Goal: Information Seeking & Learning: Learn about a topic

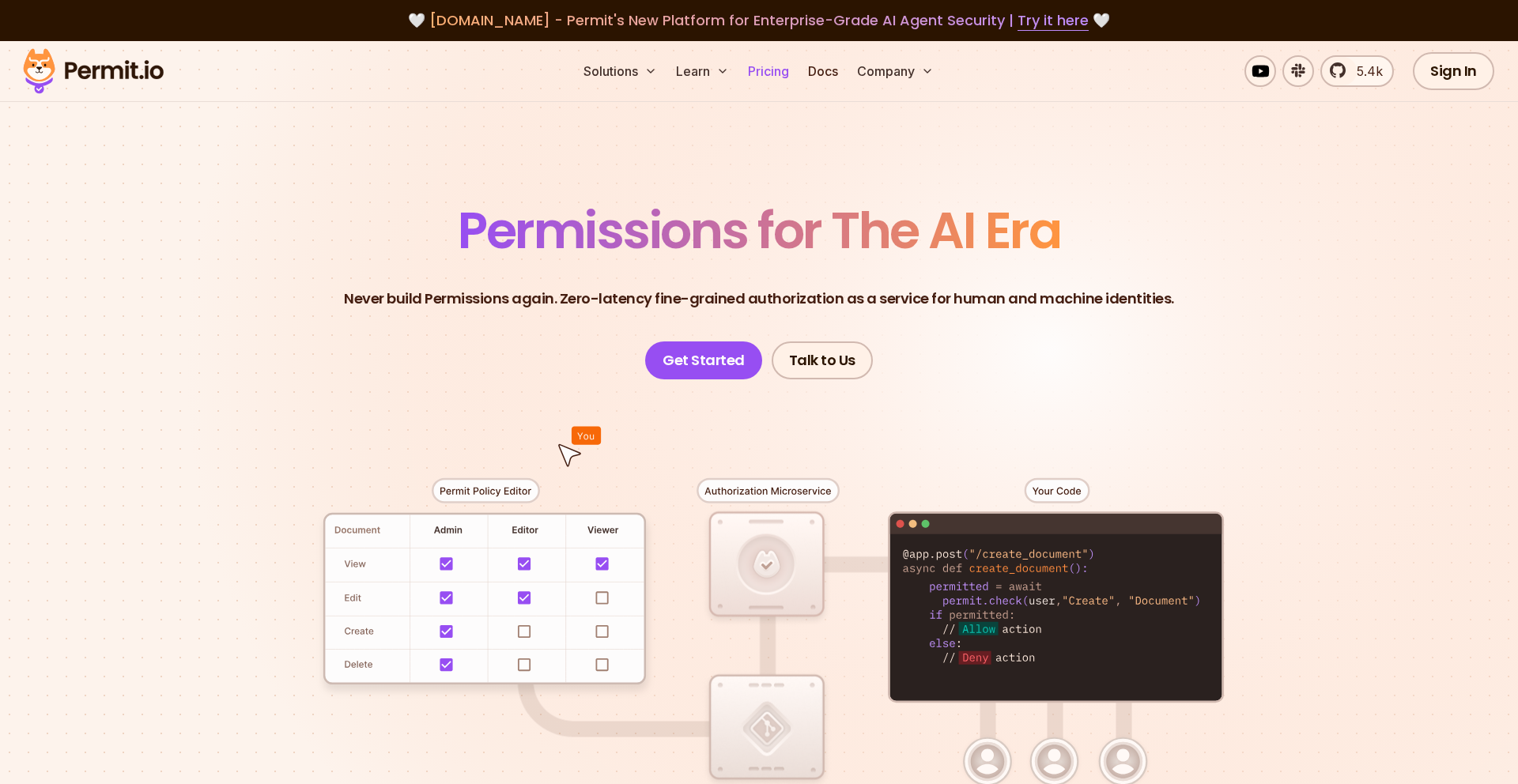
click at [774, 68] on link "Pricing" at bounding box center [768, 71] width 53 height 32
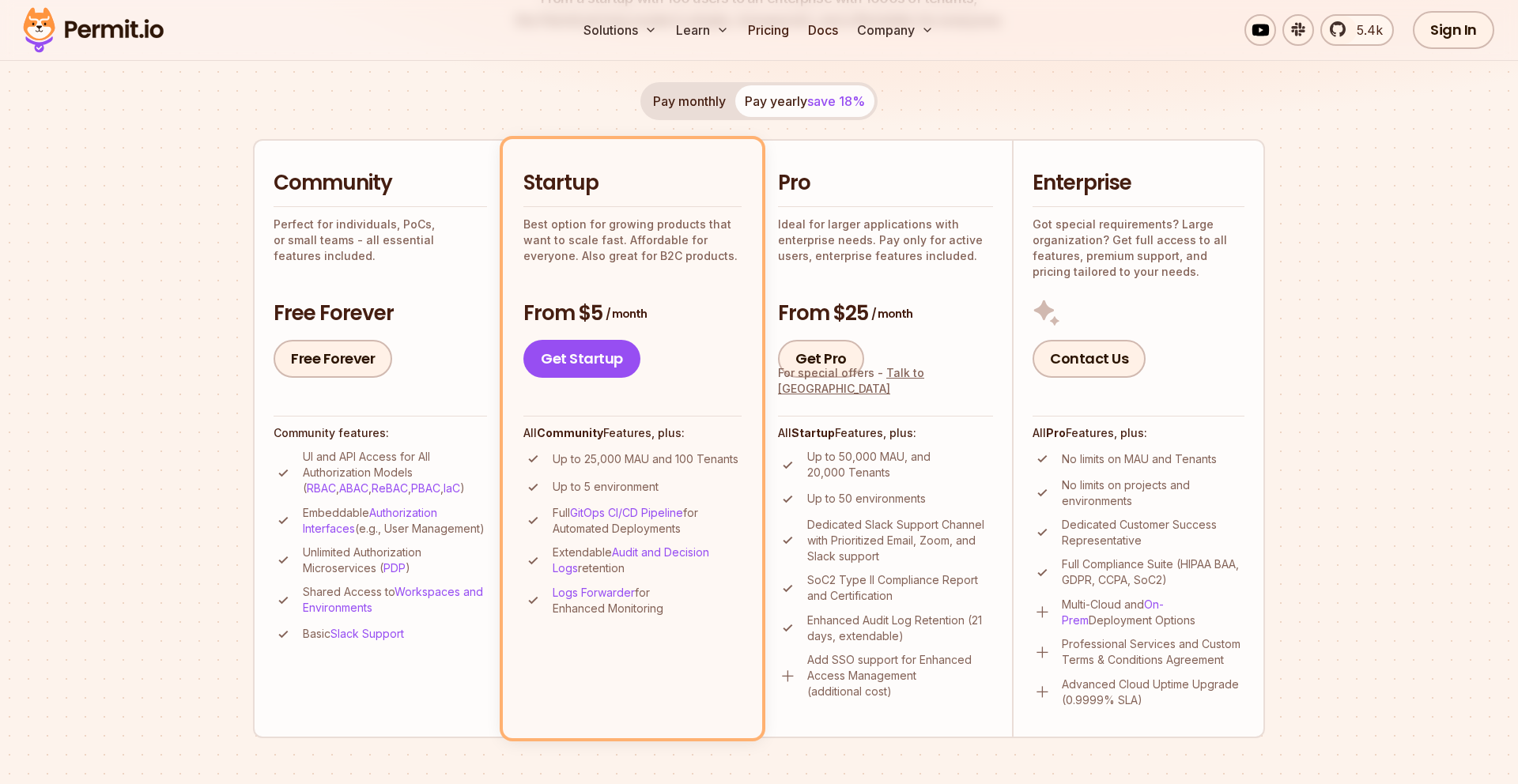
scroll to position [271, 0]
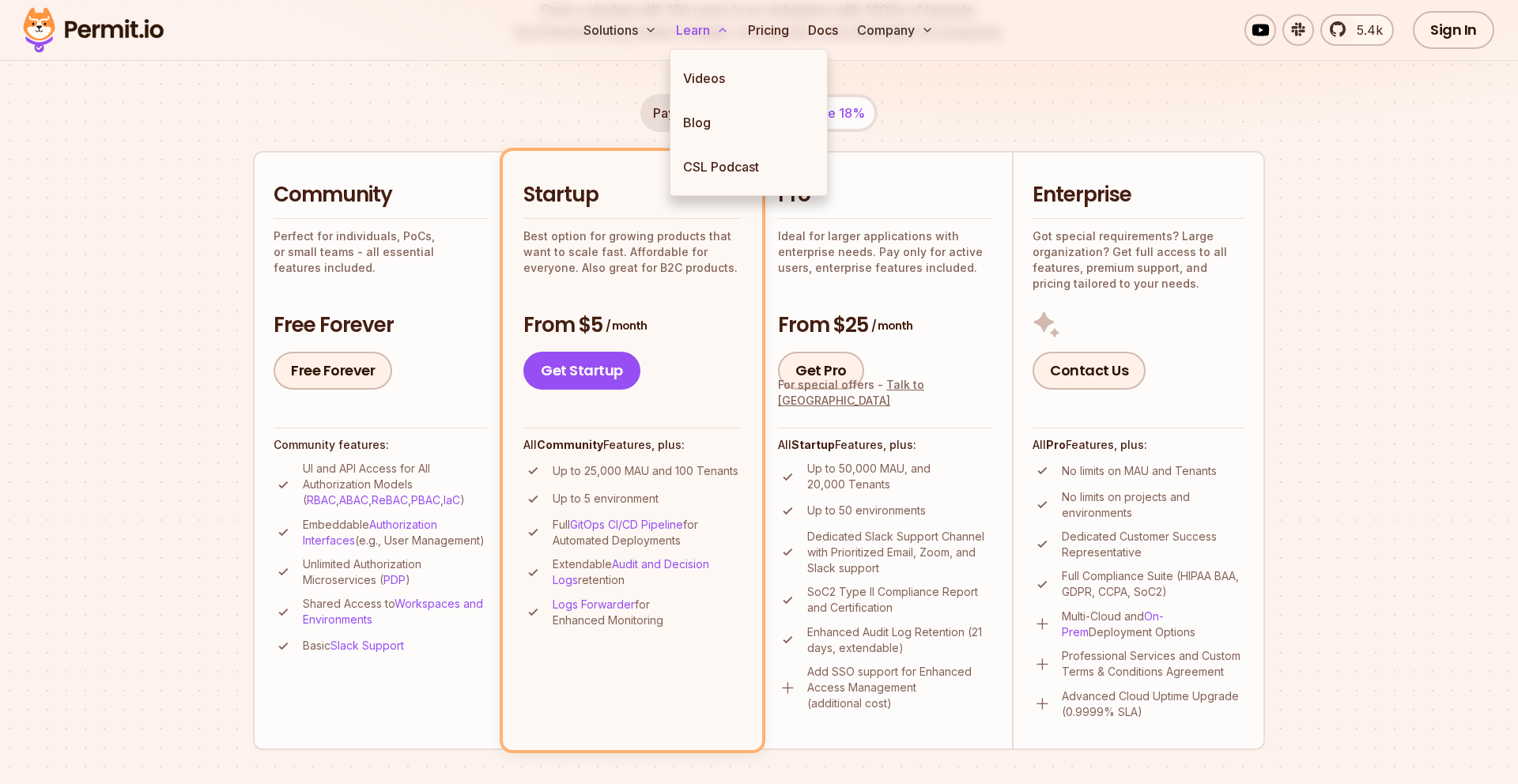
click at [704, 29] on button "Learn" at bounding box center [703, 30] width 66 height 32
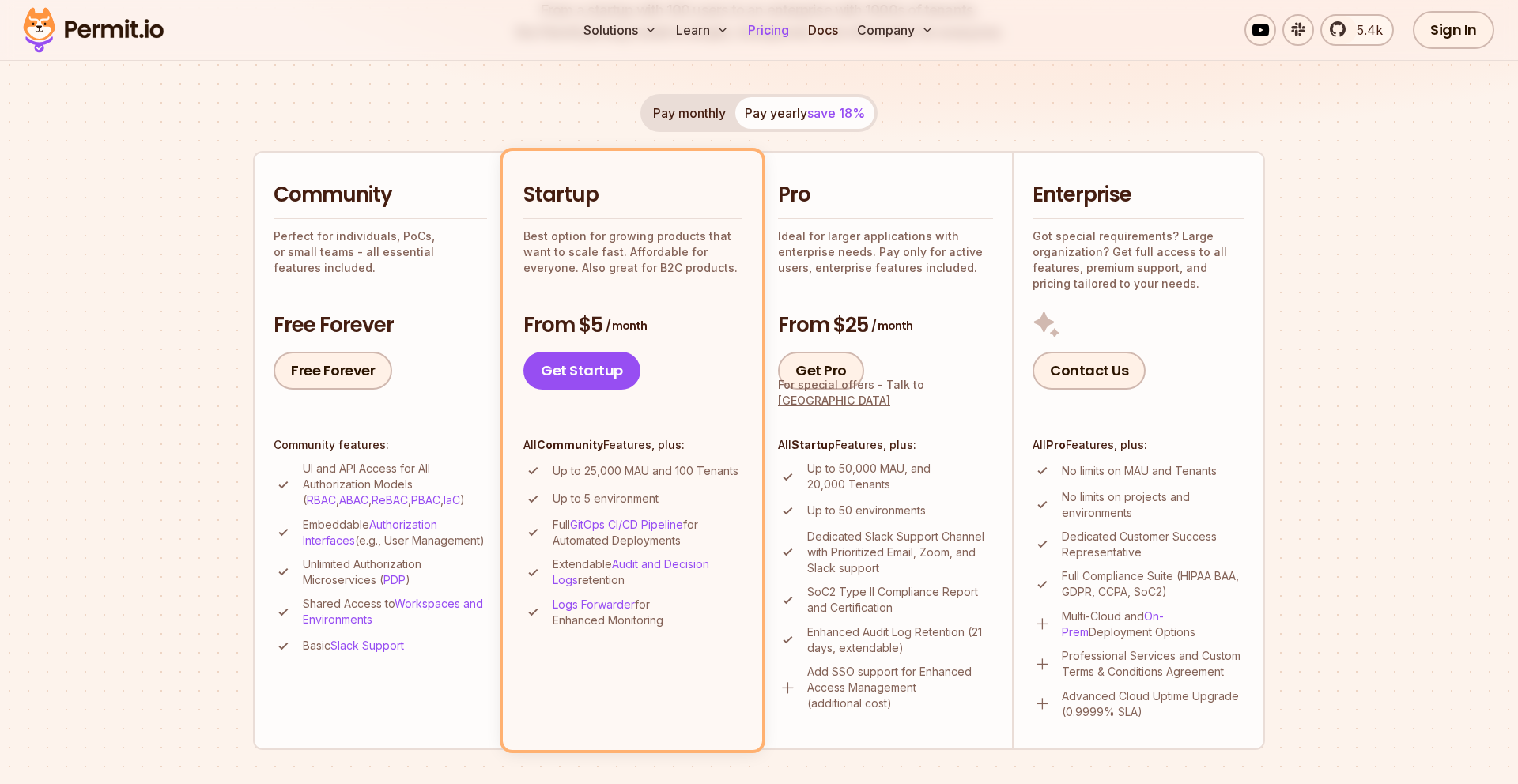
click at [776, 30] on link "Pricing" at bounding box center [768, 30] width 53 height 32
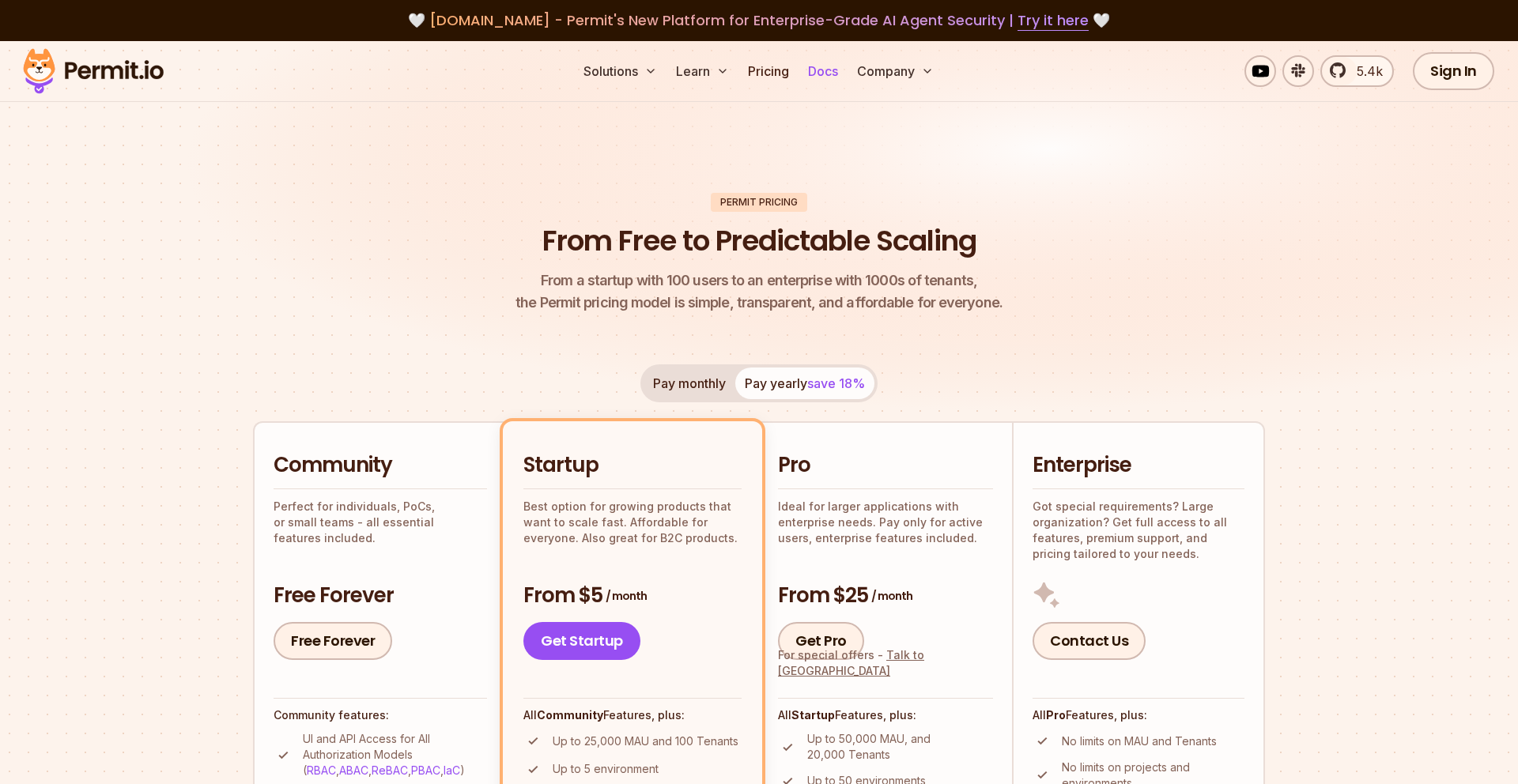
click at [826, 75] on link "Docs" at bounding box center [823, 71] width 43 height 32
